Goal: Feedback & Contribution: Leave review/rating

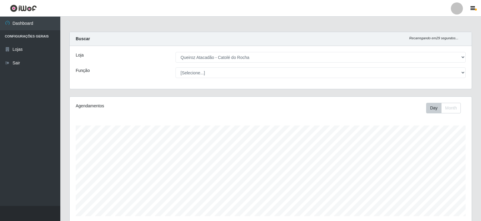
select select "500"
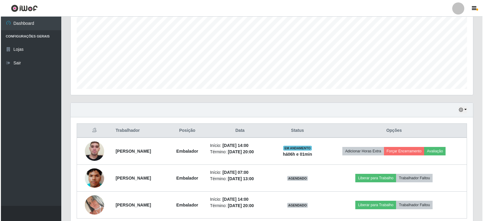
scroll to position [153, 0]
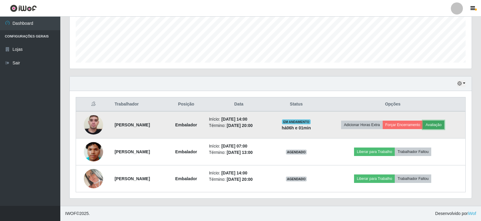
click at [442, 126] on button "Avaliação" at bounding box center [433, 124] width 21 height 8
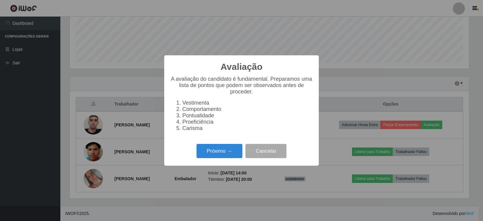
scroll to position [125, 399]
click at [222, 154] on button "Próximo →" at bounding box center [219, 151] width 46 height 14
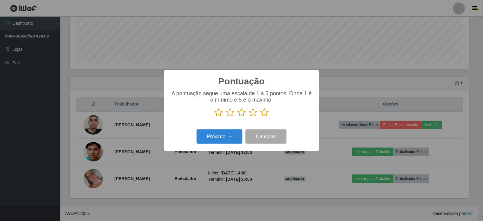
click at [265, 113] on icon at bounding box center [264, 112] width 8 height 9
click at [260, 117] on input "radio" at bounding box center [260, 117] width 0 height 0
click at [235, 137] on button "Próximo →" at bounding box center [219, 136] width 46 height 14
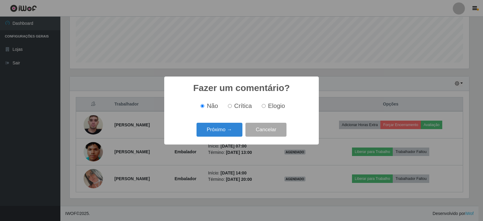
click at [262, 106] on input "Elogio" at bounding box center [264, 106] width 4 height 4
radio input "true"
click at [227, 130] on button "Próximo →" at bounding box center [219, 130] width 46 height 14
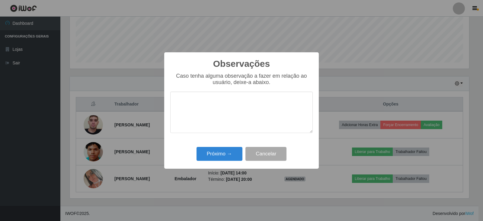
click at [232, 112] on textarea at bounding box center [241, 111] width 142 height 41
type textarea "bom desempenho"
click at [216, 157] on button "Próximo →" at bounding box center [219, 154] width 46 height 14
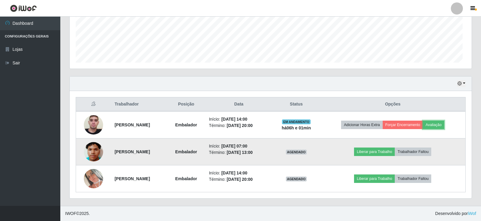
scroll to position [125, 402]
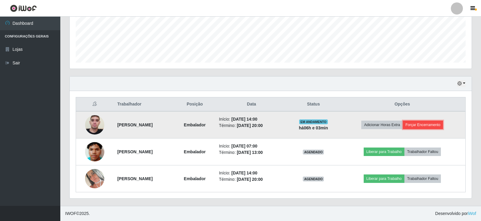
click at [428, 124] on button "Forçar Encerramento" at bounding box center [423, 124] width 40 height 8
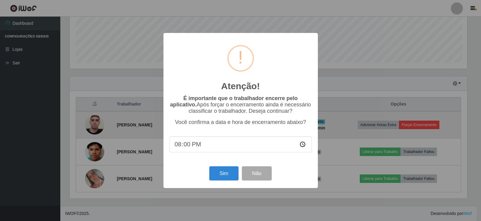
scroll to position [125, 399]
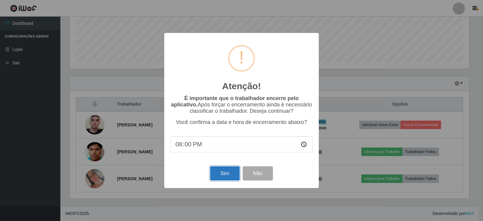
click at [222, 173] on button "Sim" at bounding box center [224, 173] width 29 height 14
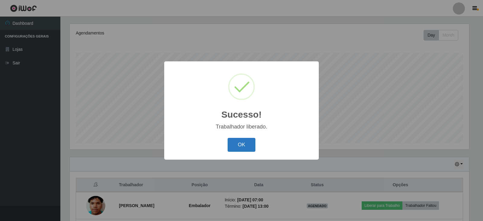
click at [233, 145] on button "OK" at bounding box center [242, 145] width 28 height 14
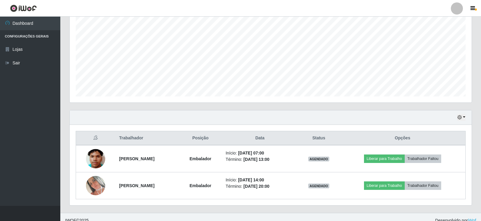
scroll to position [126, 0]
